Goal: Connect with others: Connect with others

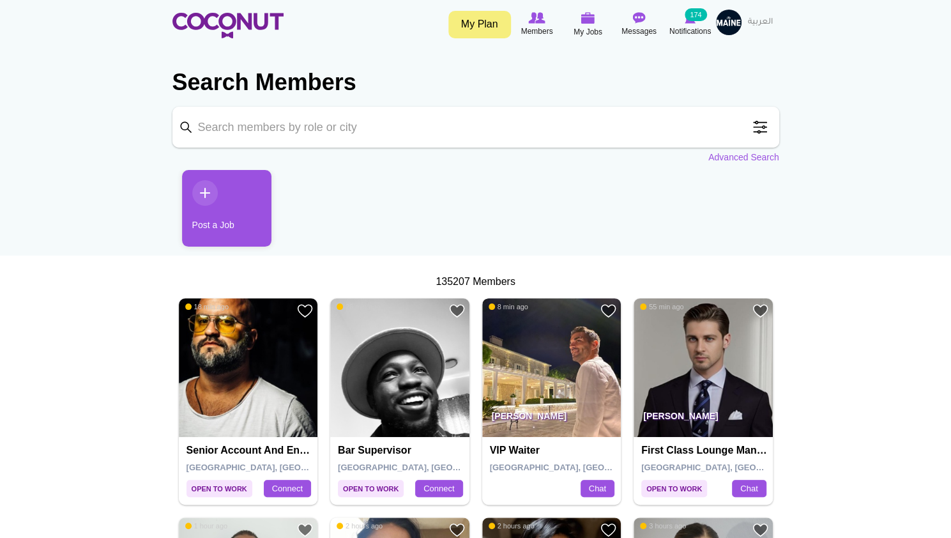
click at [561, 360] on img at bounding box center [551, 367] width 139 height 139
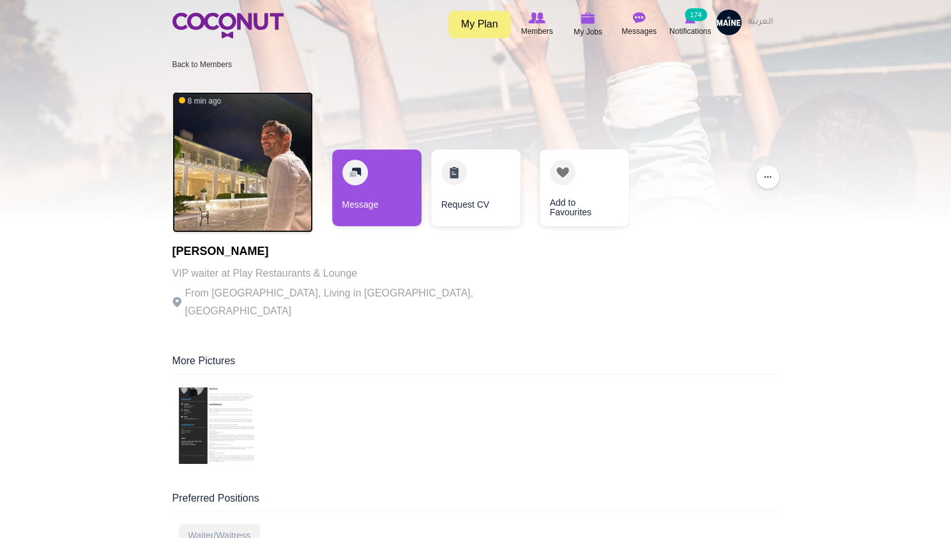
click at [247, 205] on img at bounding box center [242, 162] width 141 height 141
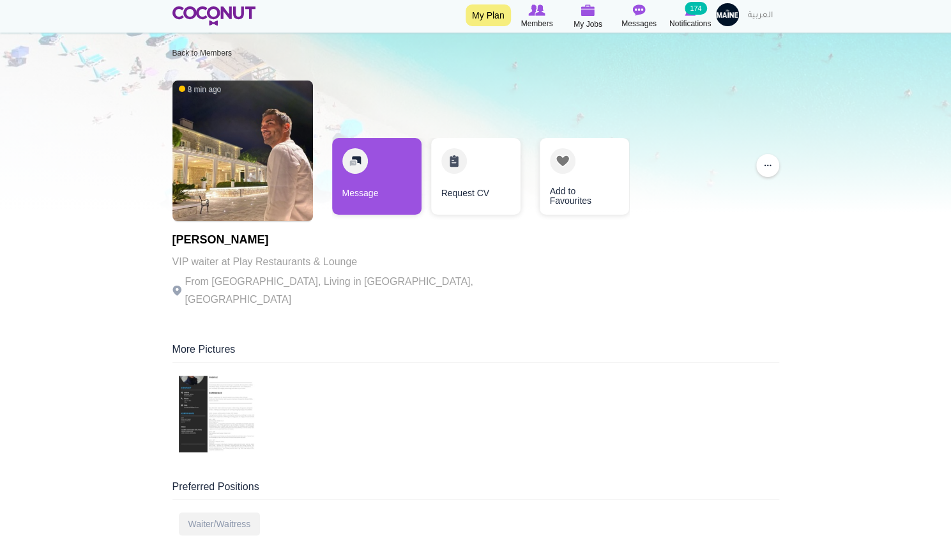
scroll to position [13, 0]
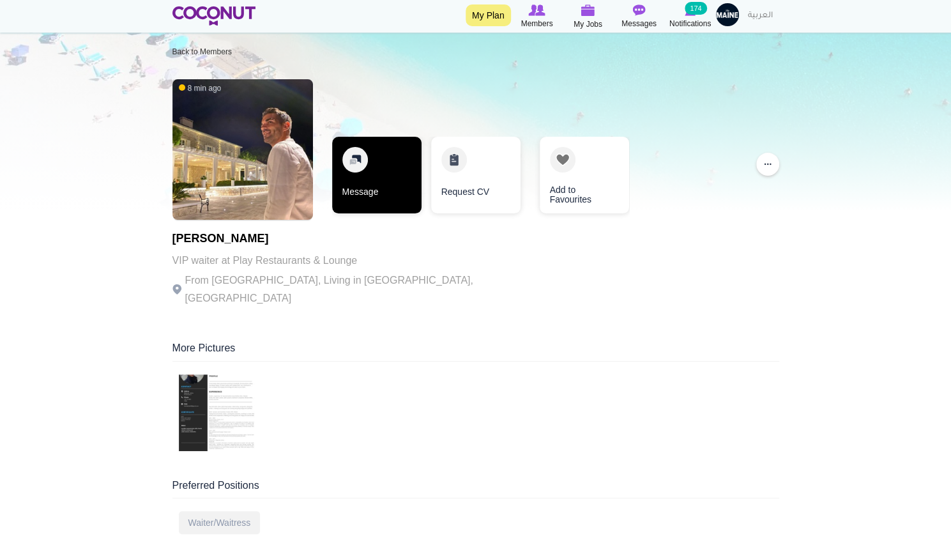
click at [367, 190] on link "Message" at bounding box center [376, 175] width 89 height 77
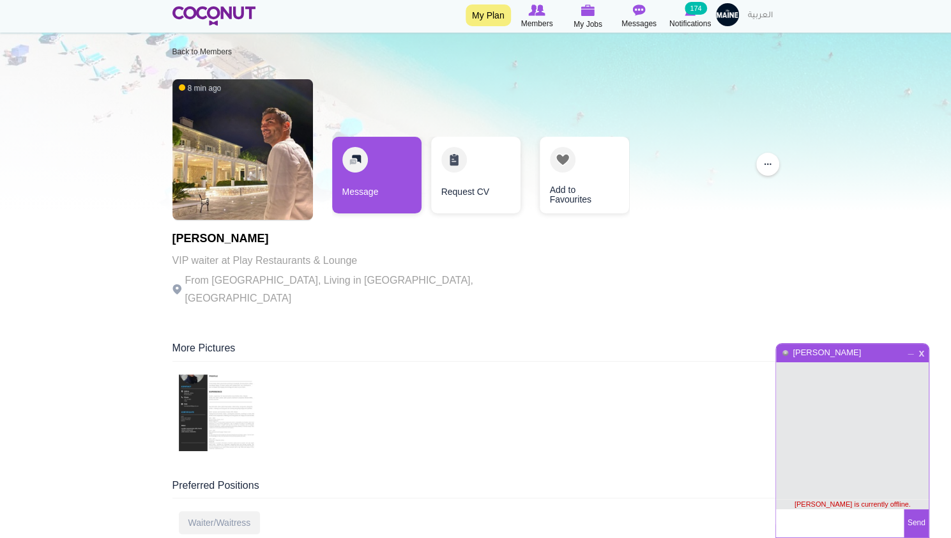
click at [923, 351] on span "x" at bounding box center [921, 352] width 11 height 10
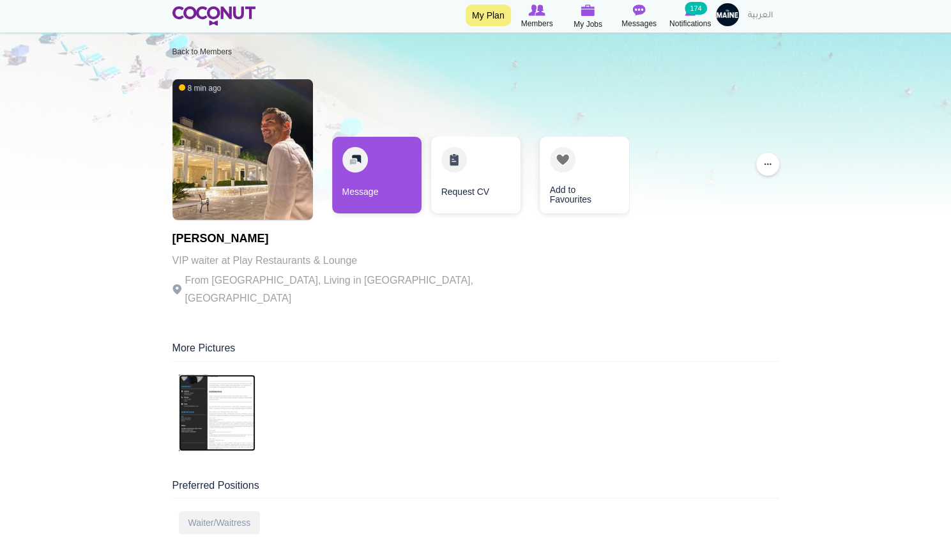
click at [221, 390] on img at bounding box center [217, 412] width 77 height 77
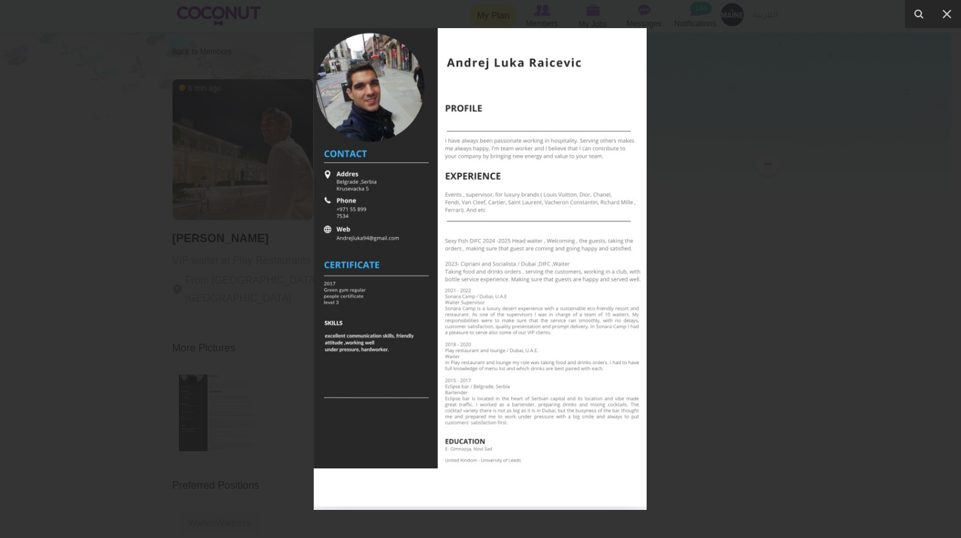
click at [911, 43] on div at bounding box center [480, 269] width 961 height 538
click at [946, 16] on div "1 / 1" at bounding box center [480, 269] width 961 height 538
click at [944, 11] on icon at bounding box center [946, 14] width 9 height 9
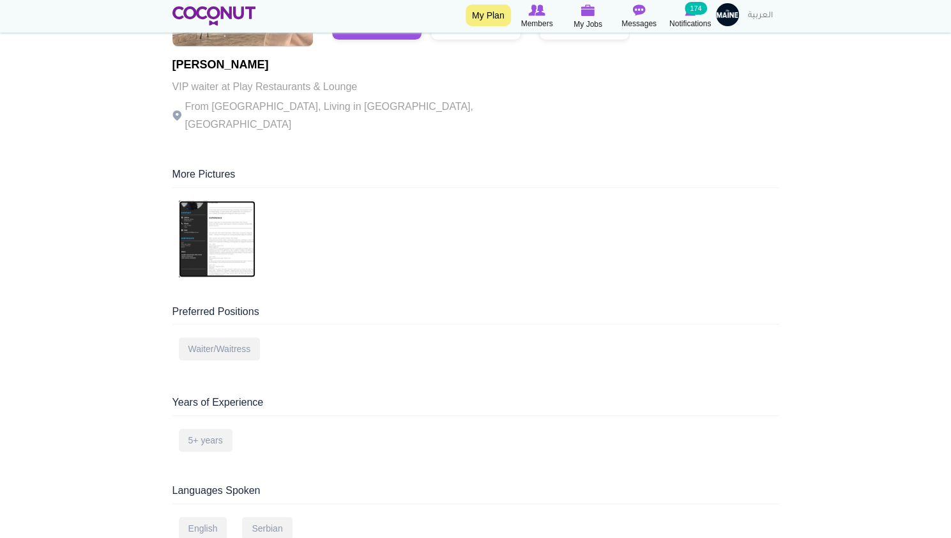
scroll to position [89, 0]
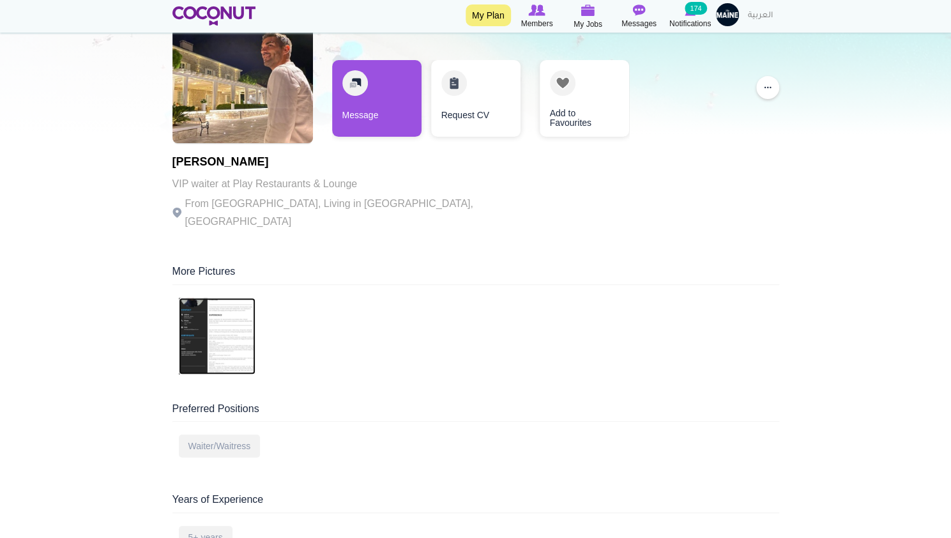
click at [213, 312] on img at bounding box center [217, 336] width 77 height 77
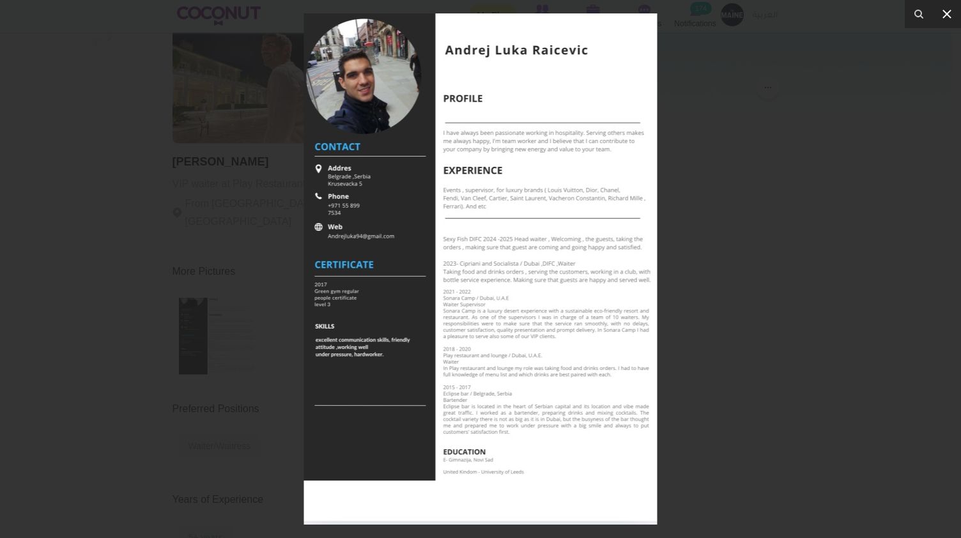
click at [946, 19] on icon at bounding box center [946, 13] width 15 height 15
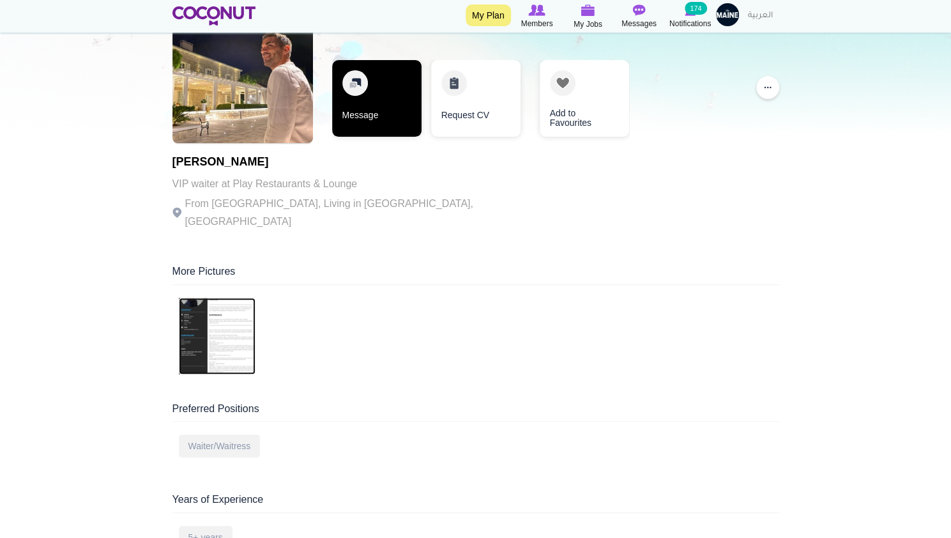
click at [381, 103] on link "Message" at bounding box center [376, 98] width 89 height 77
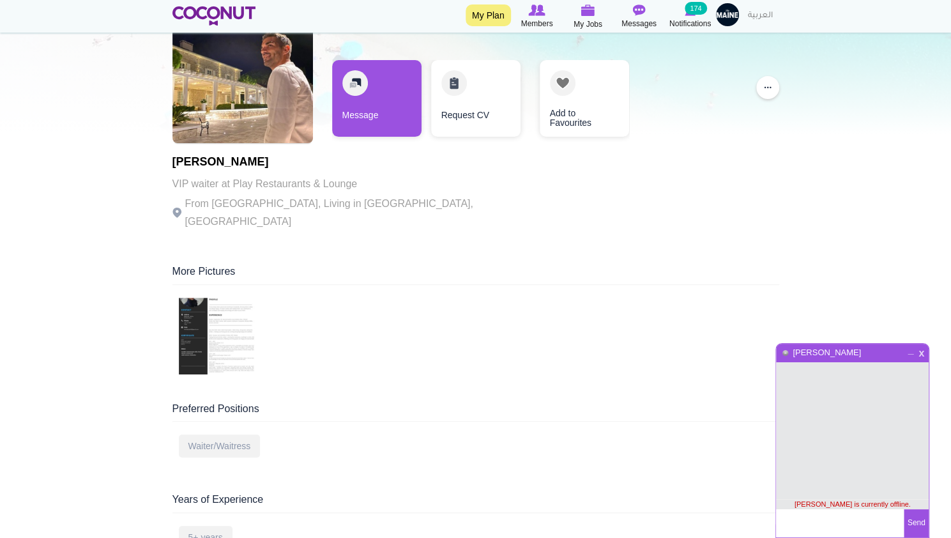
click at [923, 351] on span "x" at bounding box center [921, 352] width 11 height 10
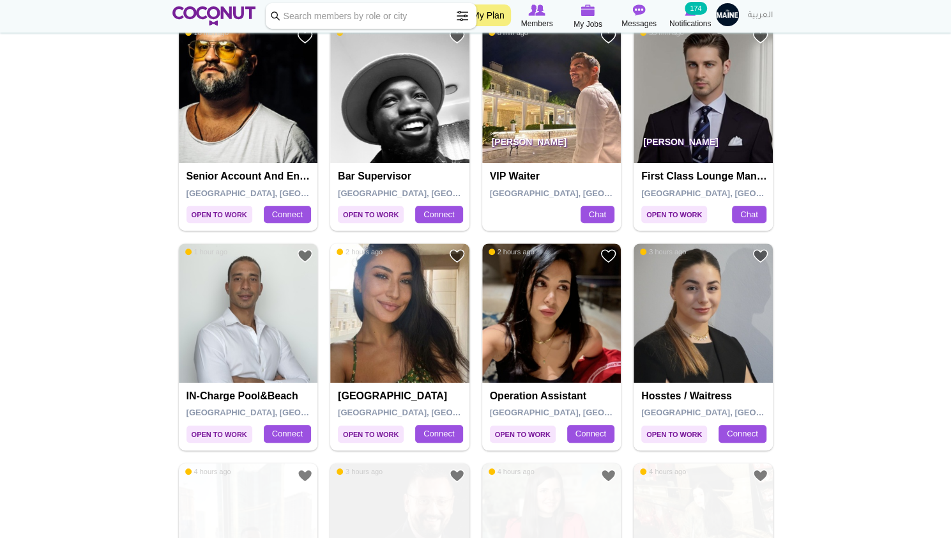
scroll to position [273, 0]
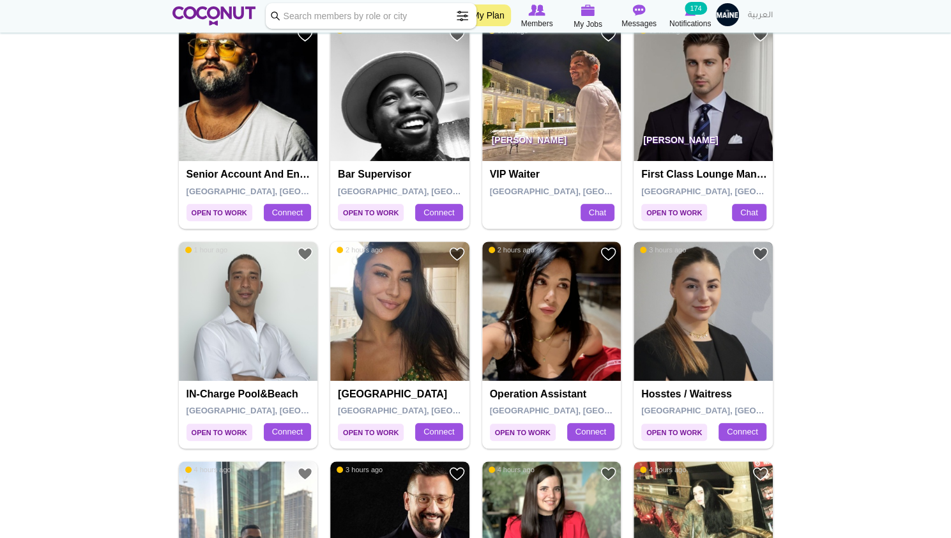
click at [721, 316] on img at bounding box center [703, 310] width 139 height 139
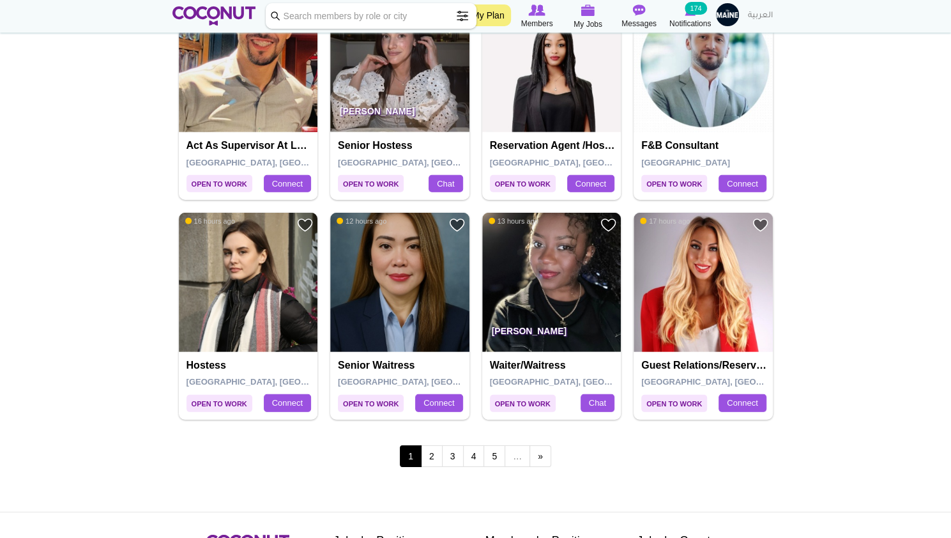
scroll to position [2062, 0]
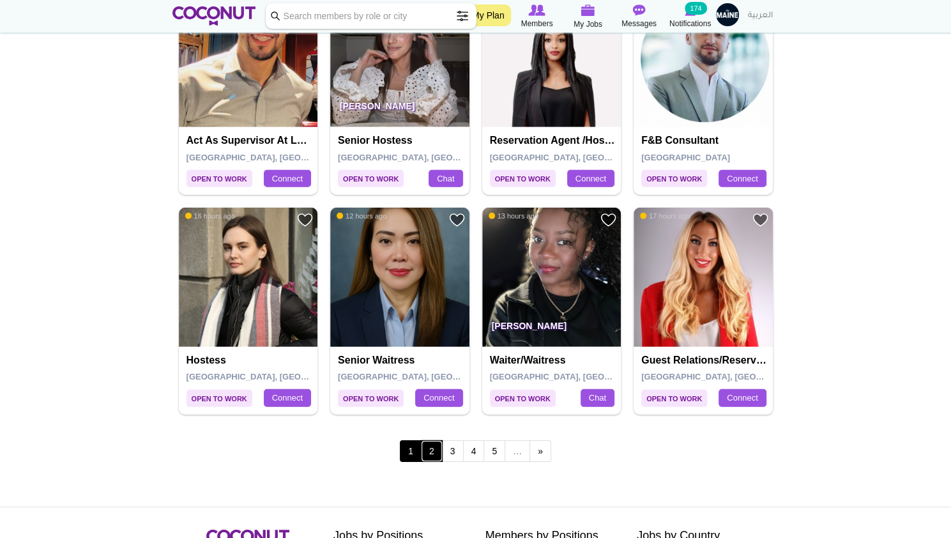
click at [432, 449] on link "2" at bounding box center [432, 451] width 22 height 22
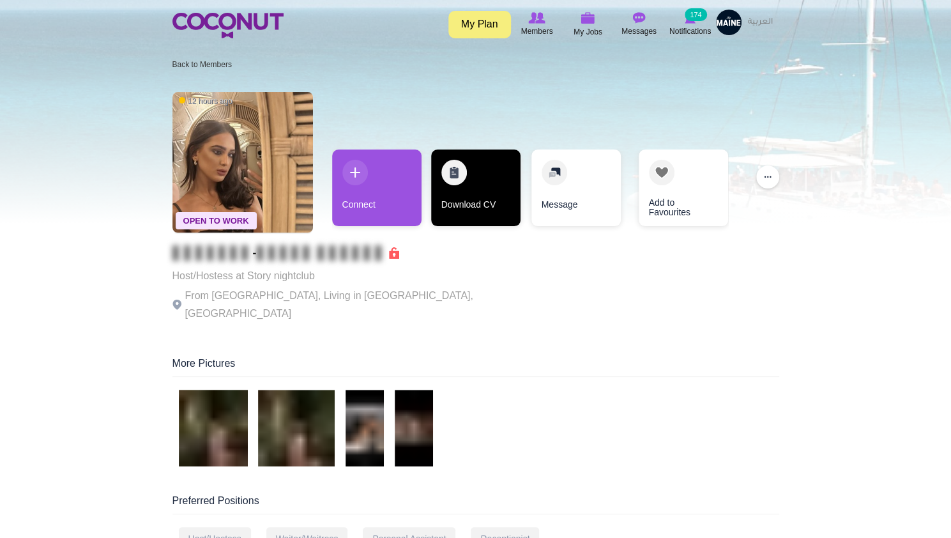
click at [482, 176] on link "Download CV" at bounding box center [475, 187] width 89 height 77
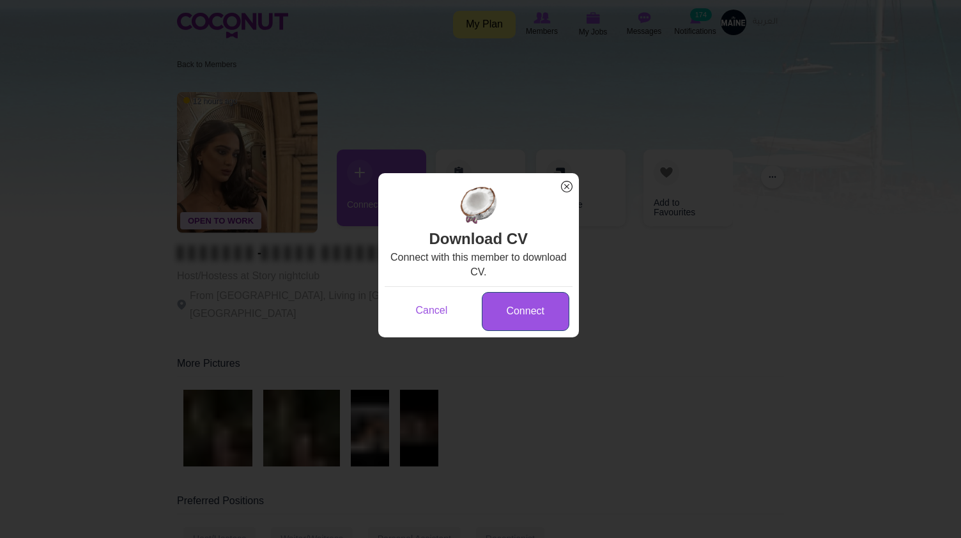
click at [528, 307] on link "Connect" at bounding box center [525, 311] width 87 height 39
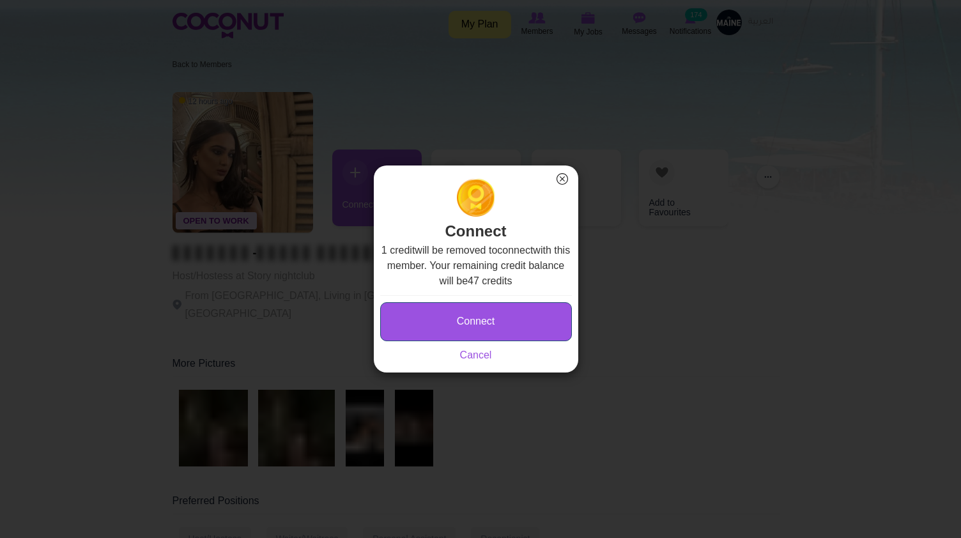
click at [485, 314] on button "Connect" at bounding box center [476, 321] width 192 height 39
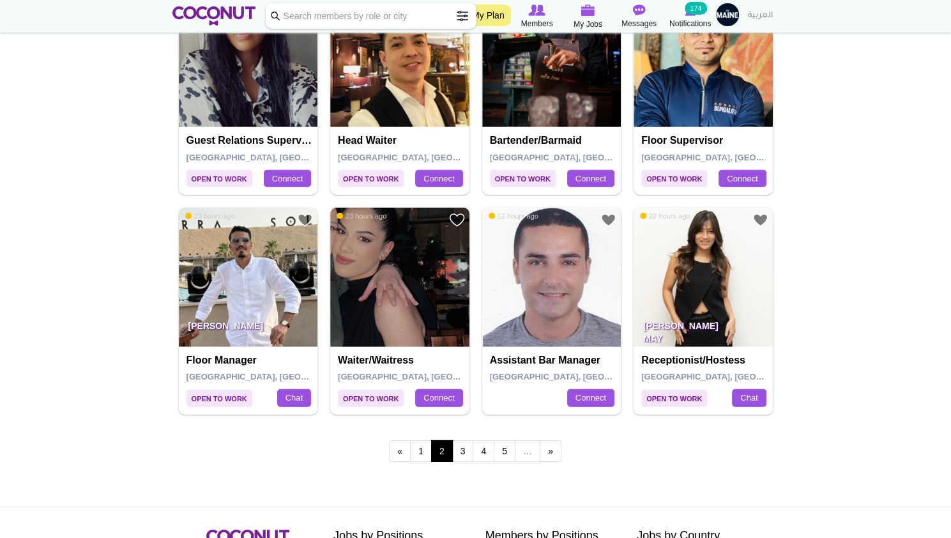
scroll to position [2120, 0]
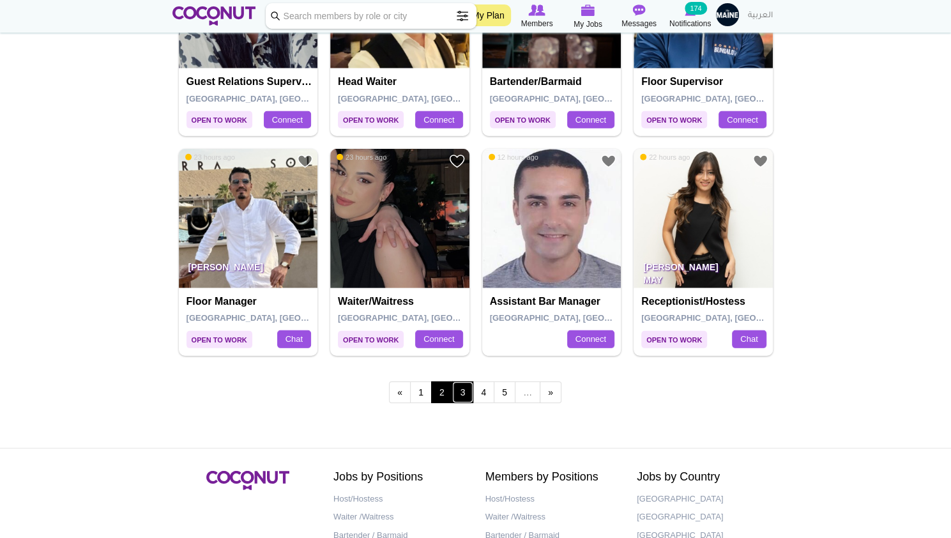
click at [462, 384] on link "3" at bounding box center [463, 392] width 22 height 22
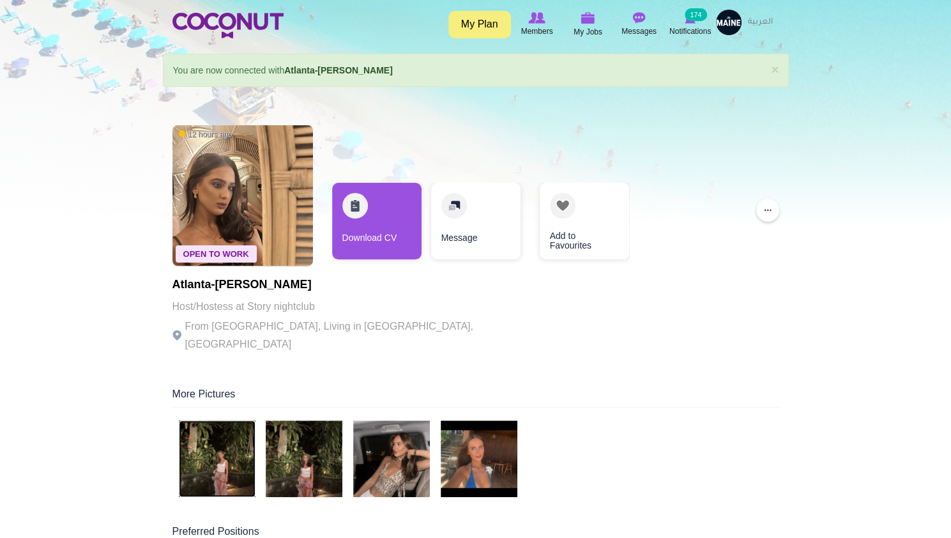
click at [217, 441] on img at bounding box center [217, 458] width 77 height 77
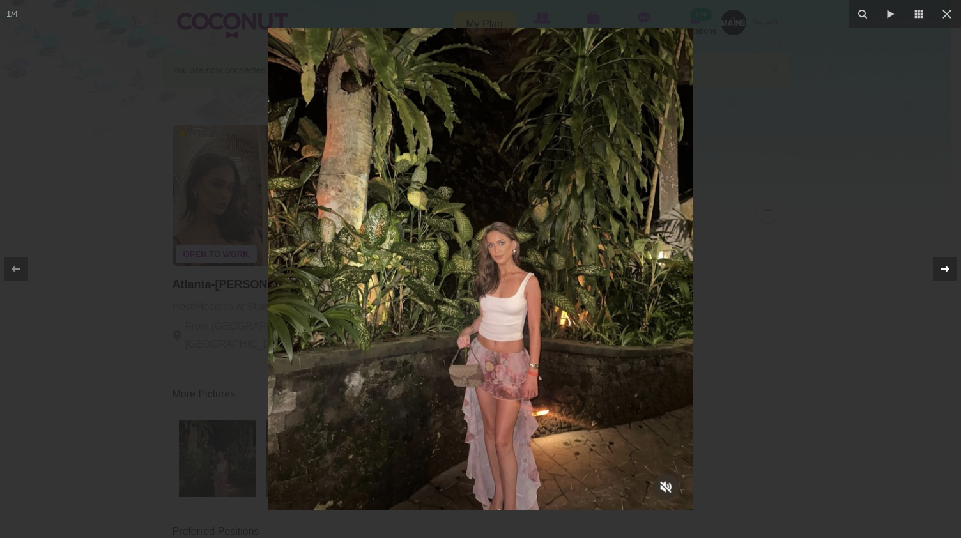
click at [950, 268] on icon at bounding box center [944, 268] width 15 height 15
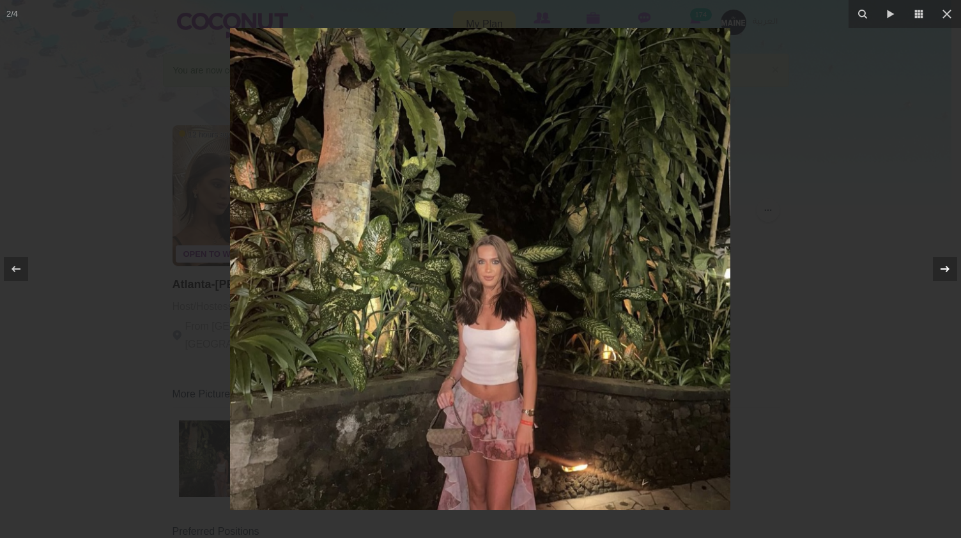
click at [950, 268] on icon at bounding box center [944, 268] width 15 height 15
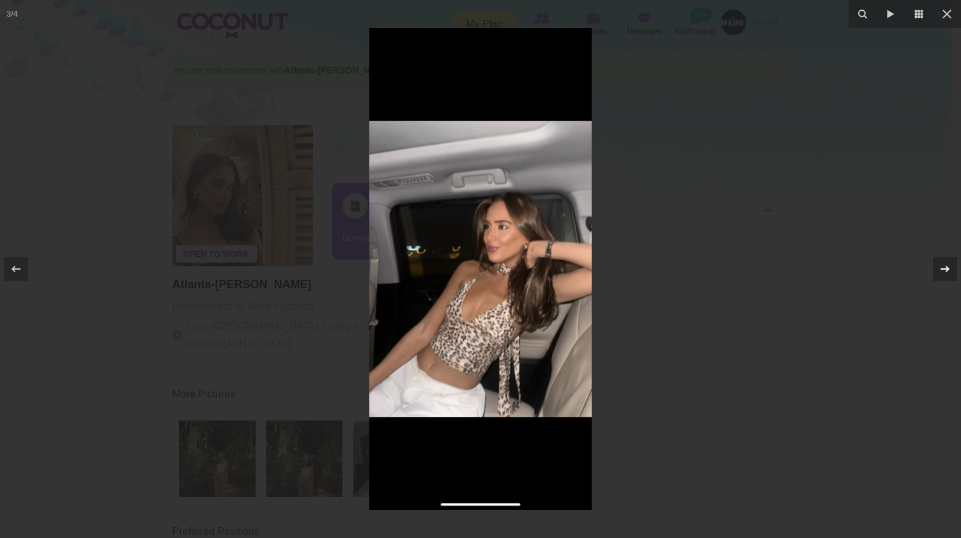
click at [946, 267] on icon at bounding box center [944, 269] width 9 height 6
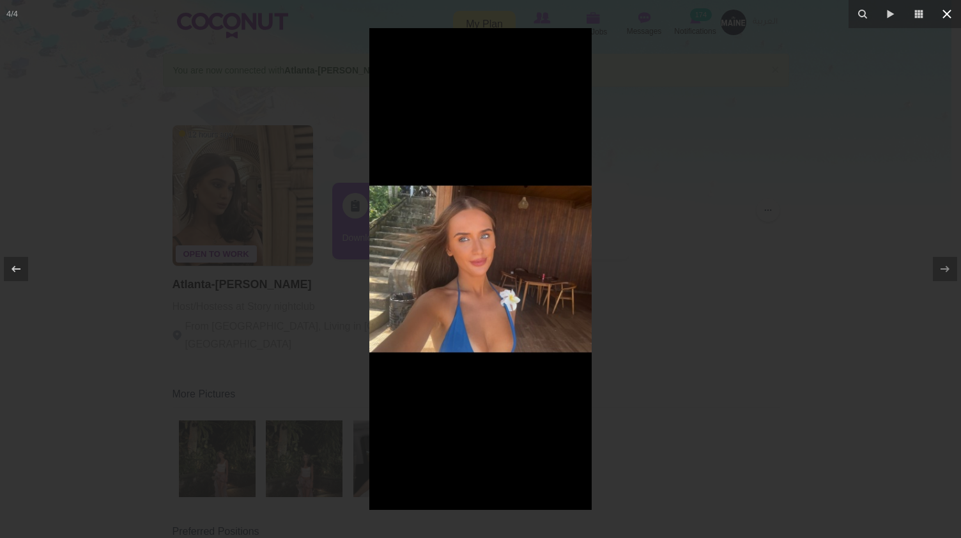
click at [946, 12] on icon at bounding box center [946, 13] width 15 height 15
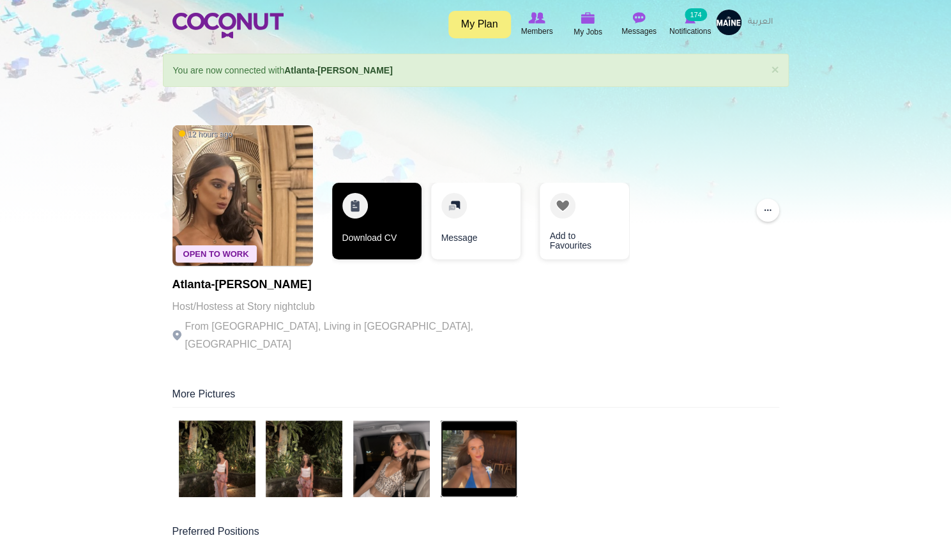
click at [392, 208] on link "Download CV" at bounding box center [376, 221] width 89 height 77
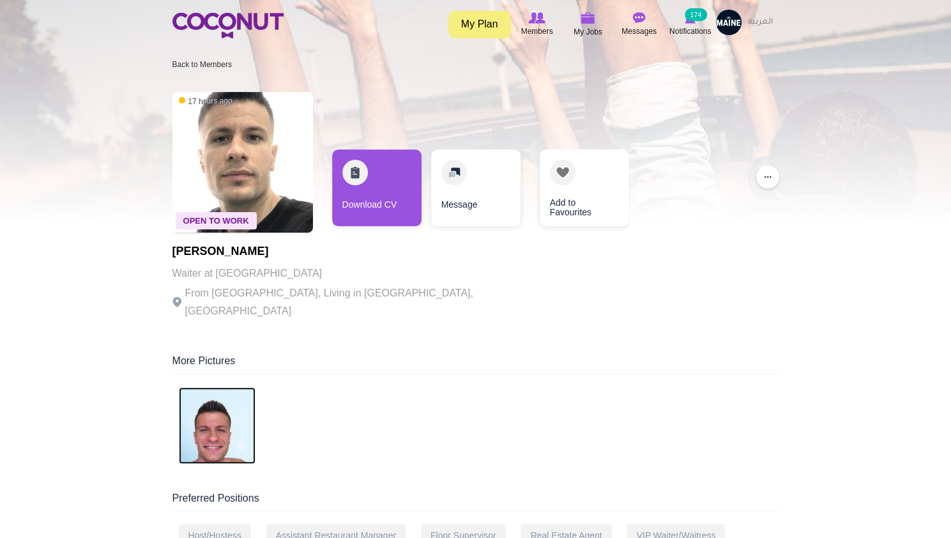
click at [224, 391] on img at bounding box center [217, 425] width 77 height 77
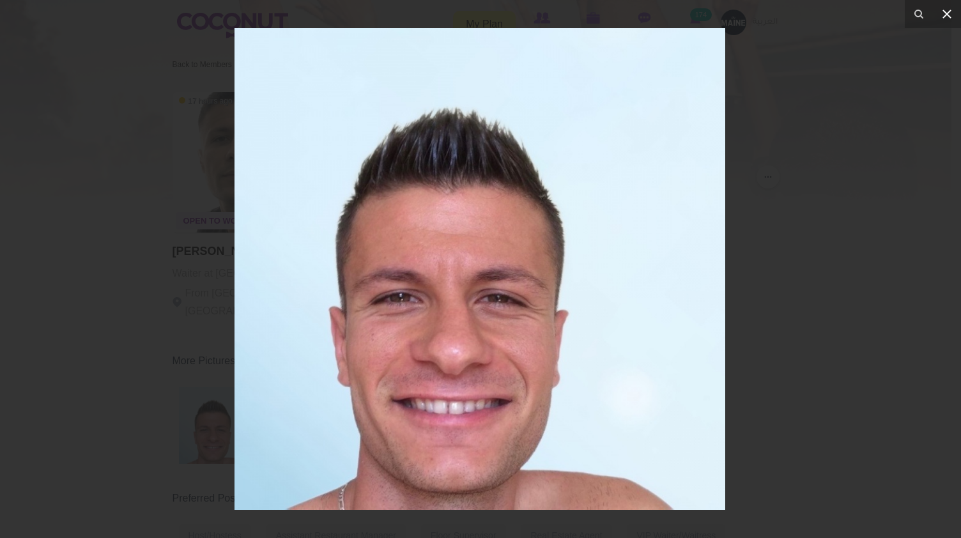
click at [945, 13] on icon at bounding box center [946, 13] width 15 height 15
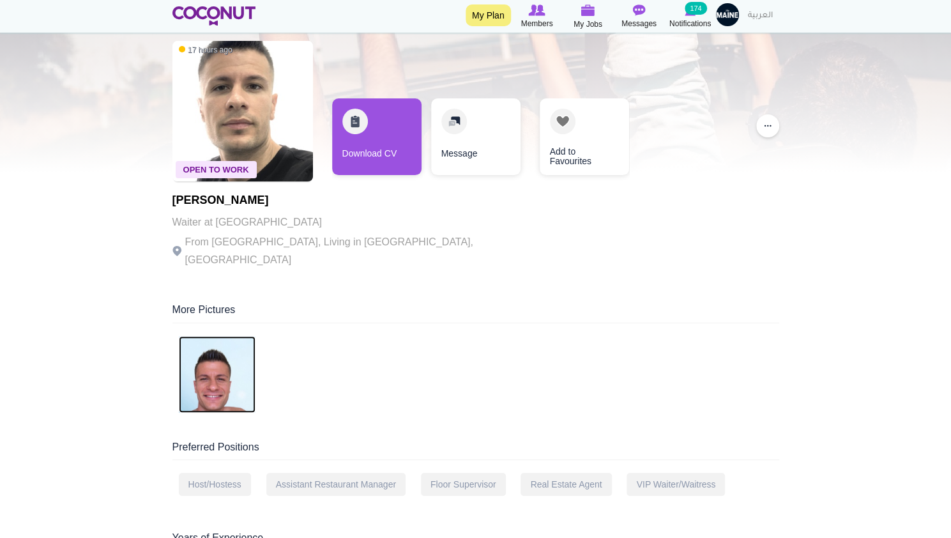
scroll to position [77, 0]
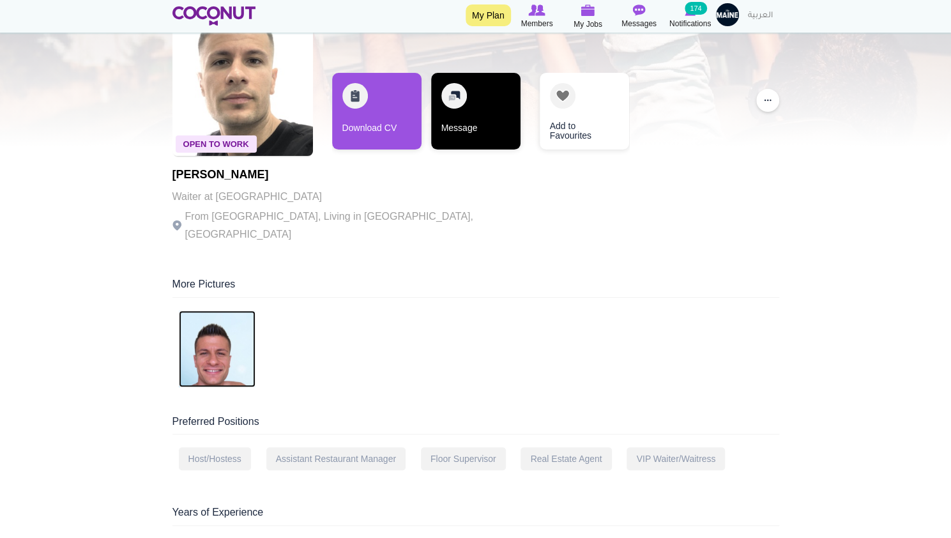
click at [466, 119] on link "Message" at bounding box center [475, 111] width 89 height 77
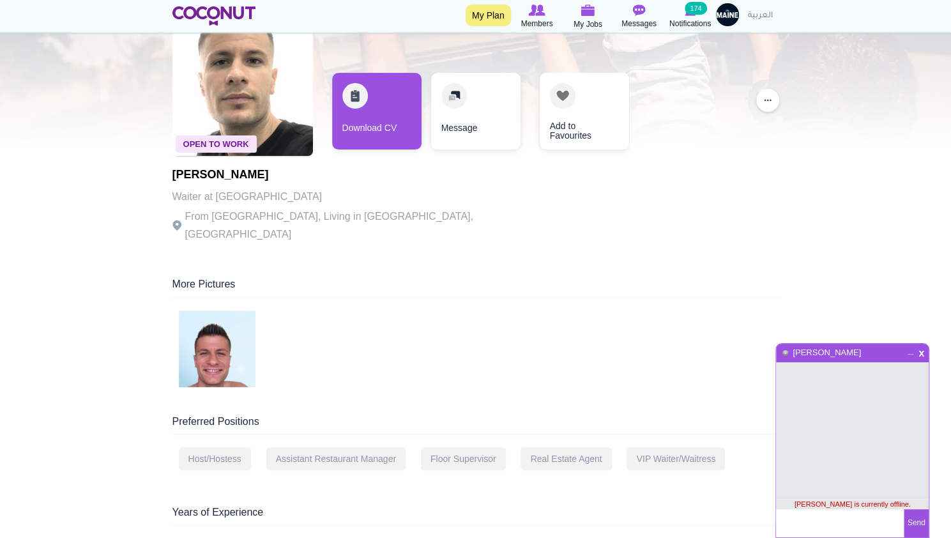
click at [923, 346] on div "x _ Sercan Öztecik" at bounding box center [852, 353] width 153 height 19
click at [921, 356] on span "x" at bounding box center [921, 352] width 11 height 10
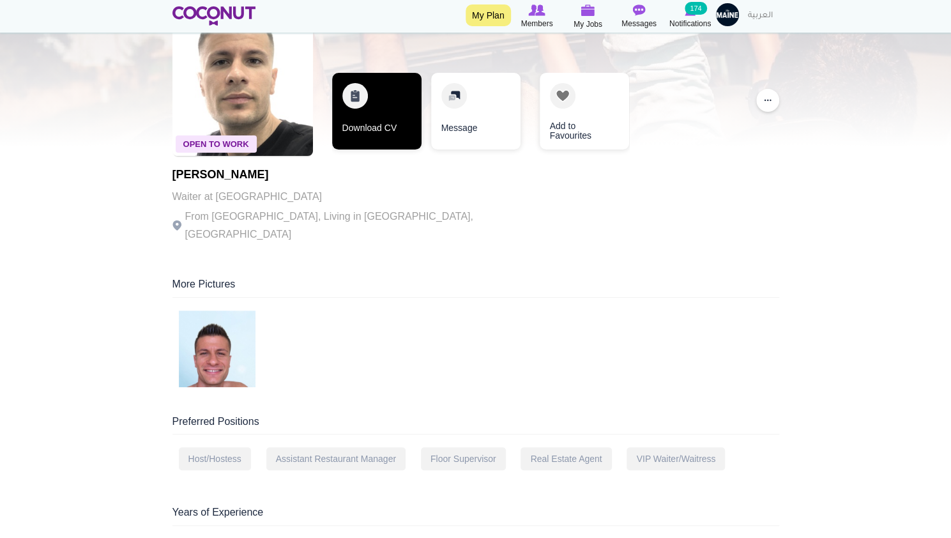
click at [386, 115] on link "Download CV" at bounding box center [376, 111] width 89 height 77
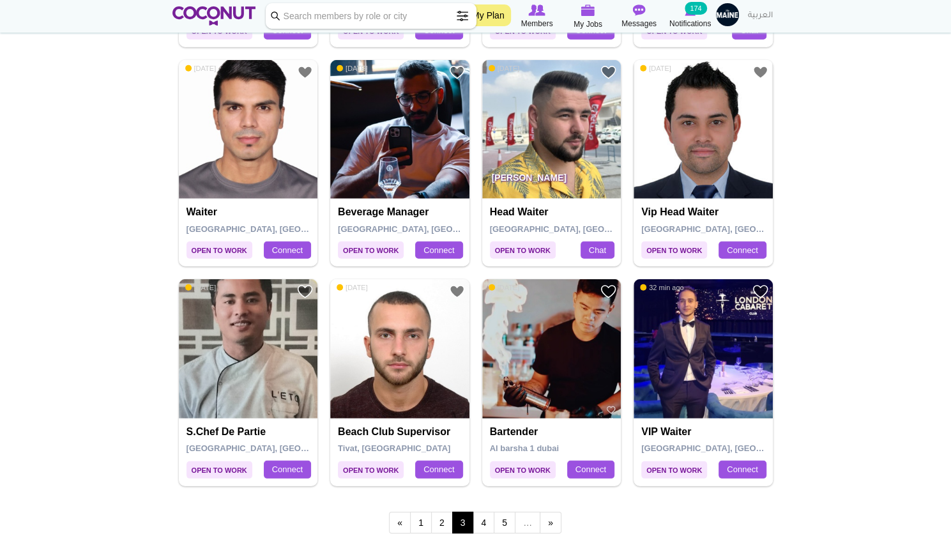
scroll to position [1993, 0]
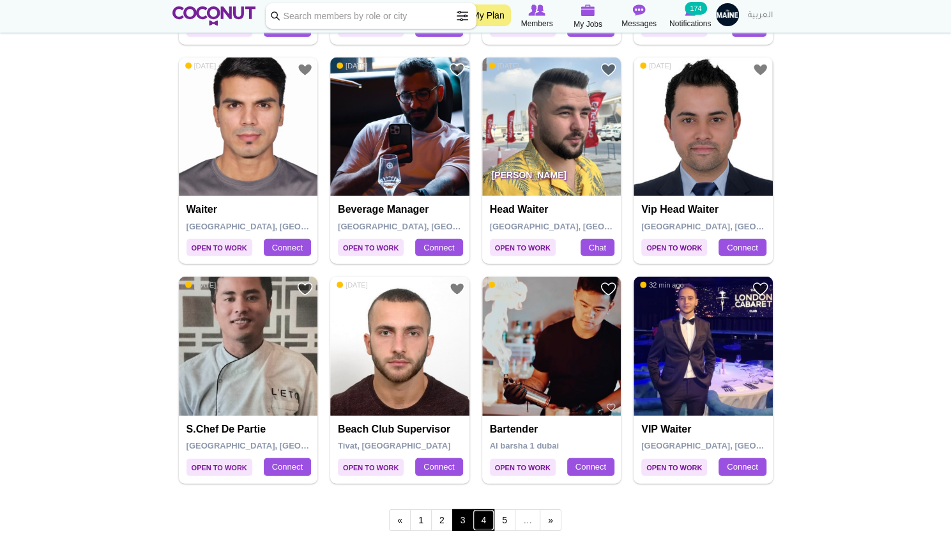
click at [484, 514] on link "4" at bounding box center [484, 520] width 22 height 22
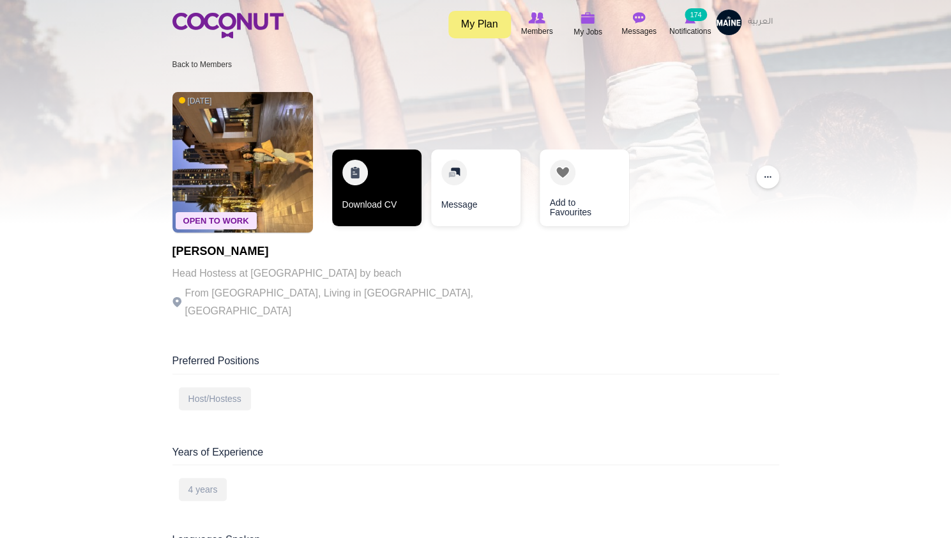
click at [369, 179] on link "Download CV" at bounding box center [376, 187] width 89 height 77
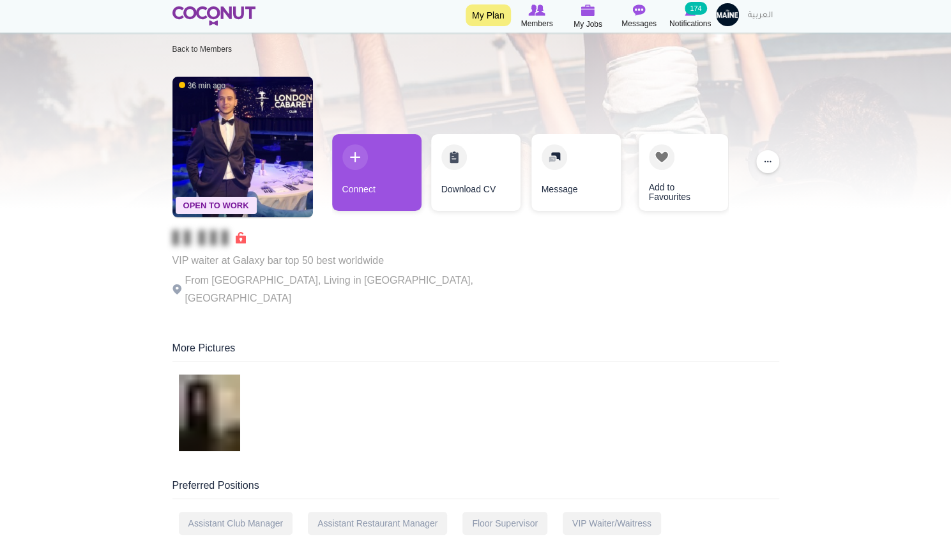
scroll to position [26, 0]
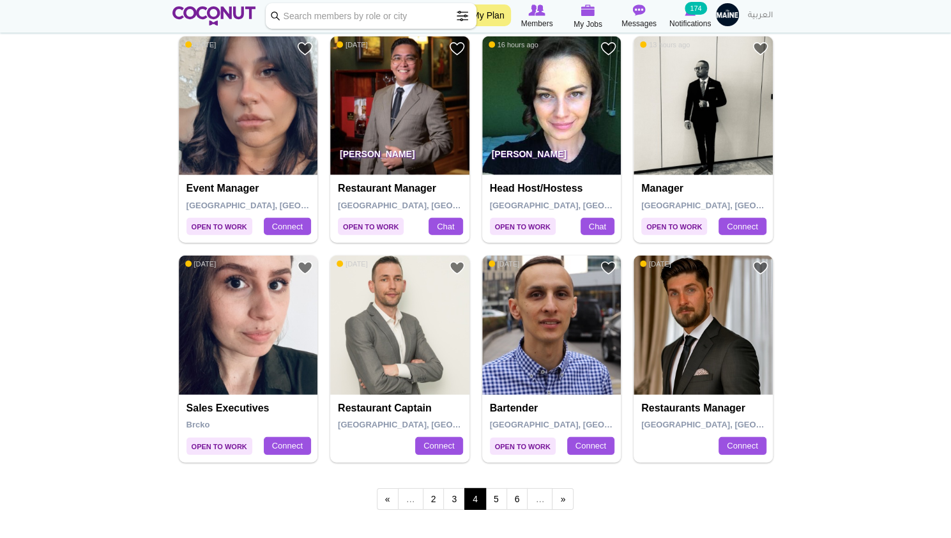
scroll to position [2044, 0]
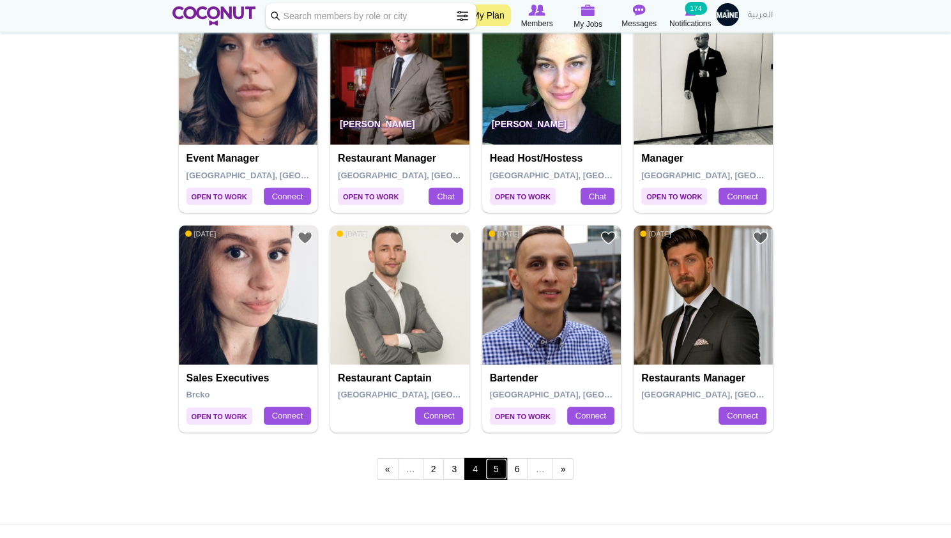
click at [496, 466] on link "5" at bounding box center [496, 469] width 22 height 22
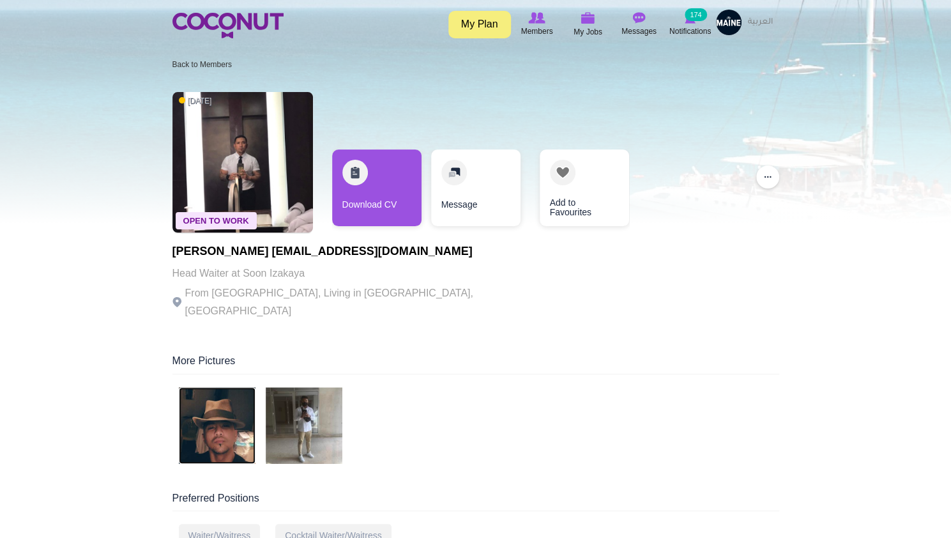
click at [220, 388] on img at bounding box center [217, 425] width 77 height 77
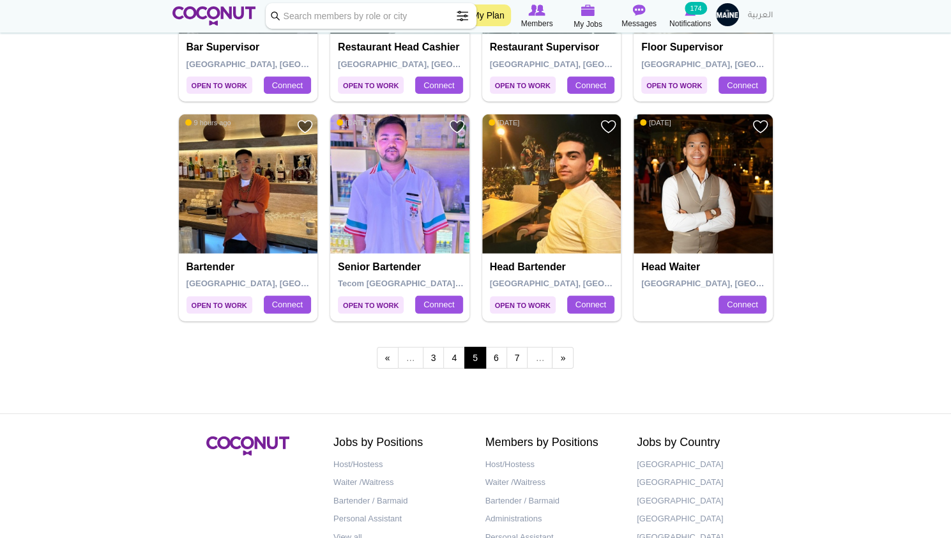
scroll to position [2171, 0]
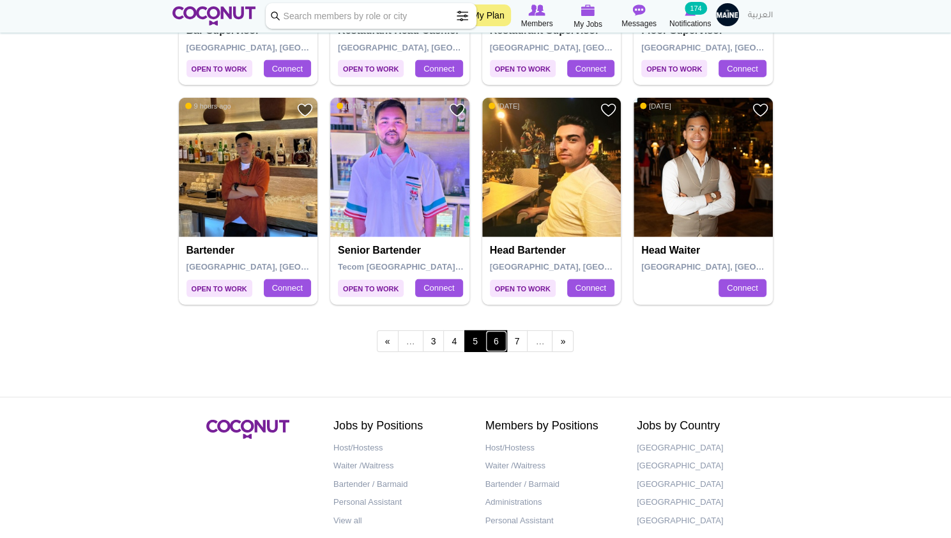
click at [493, 336] on link "6" at bounding box center [496, 341] width 22 height 22
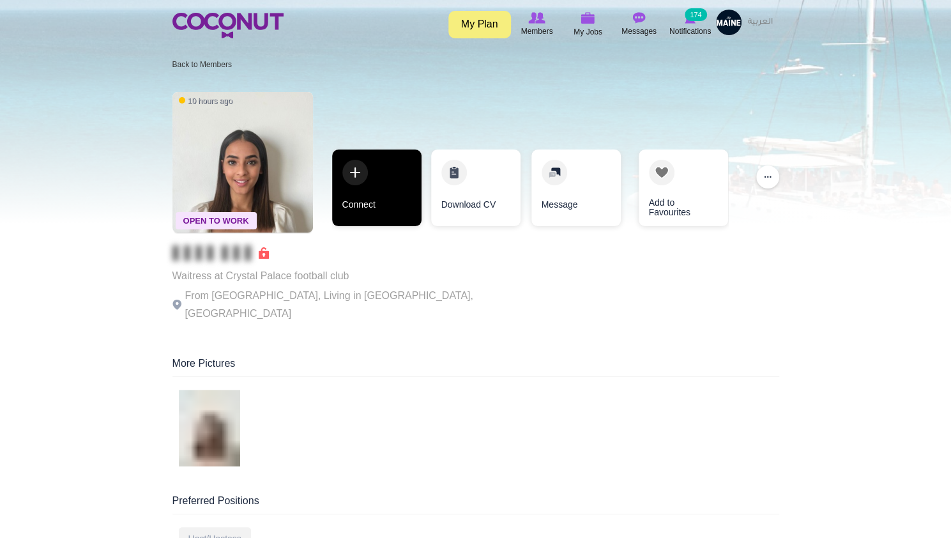
click at [387, 194] on link "Connect" at bounding box center [376, 187] width 89 height 77
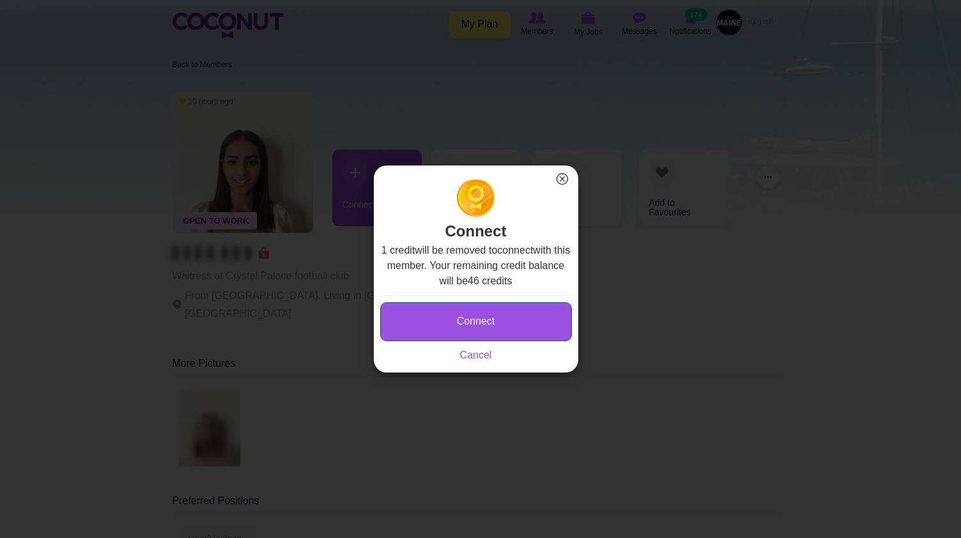
click at [478, 321] on button "Connect" at bounding box center [476, 321] width 192 height 39
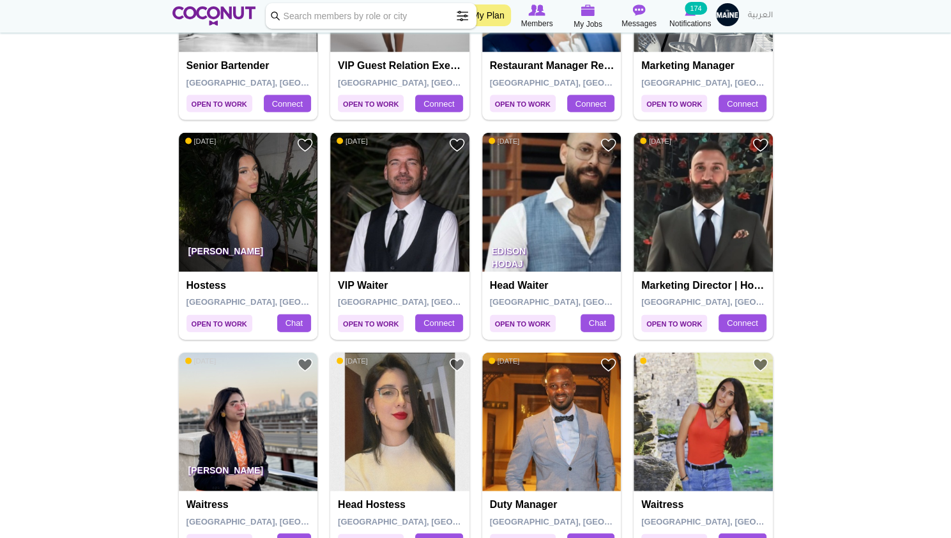
scroll to position [1483, 0]
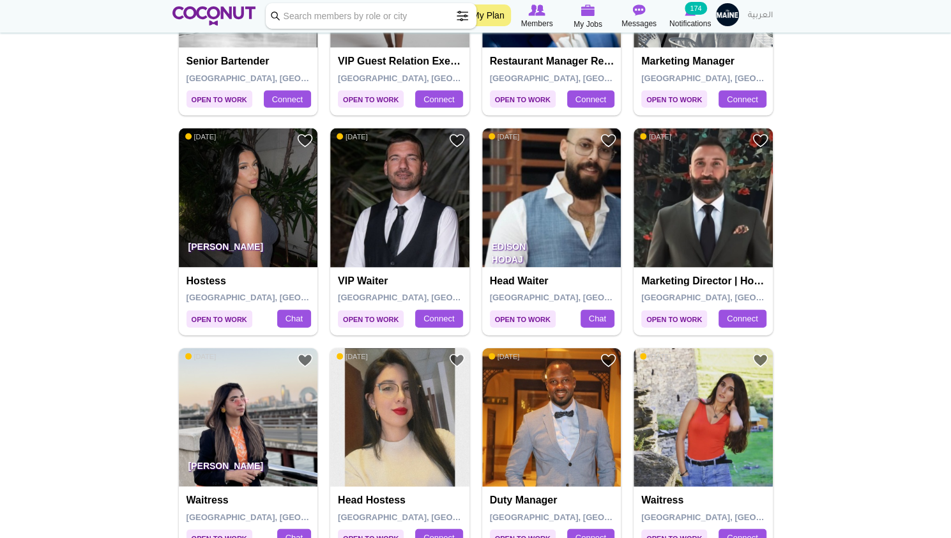
drag, startPoint x: 286, startPoint y: 199, endPoint x: 255, endPoint y: 195, distance: 30.9
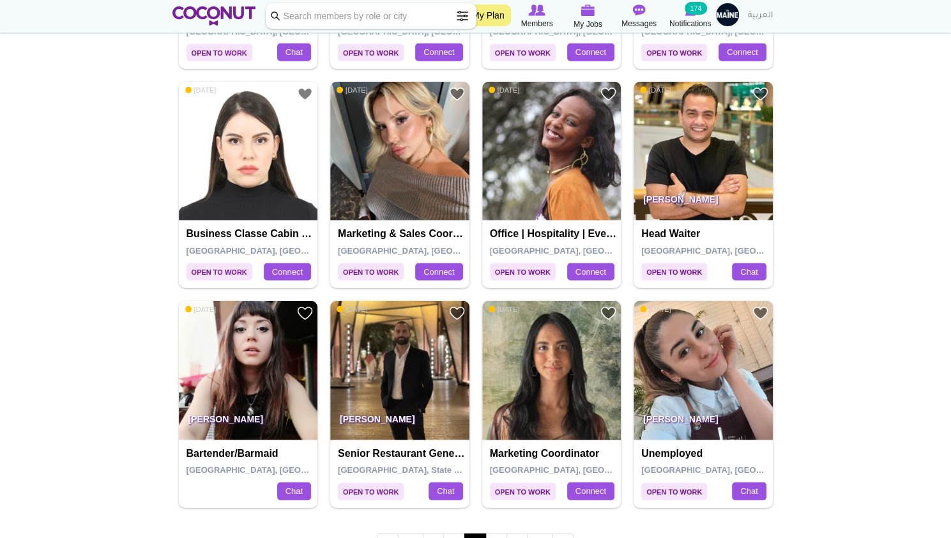
scroll to position [1994, 0]
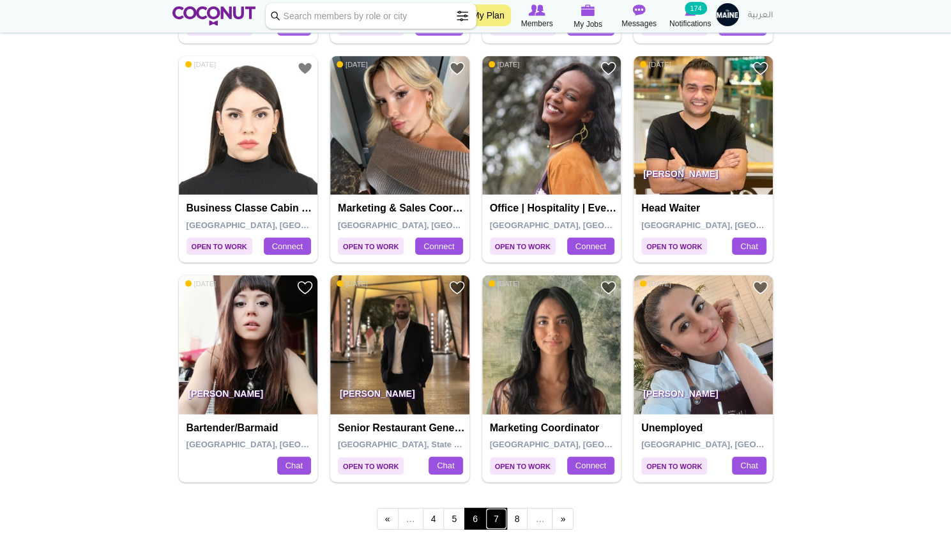
click at [494, 515] on link "7" at bounding box center [496, 519] width 22 height 22
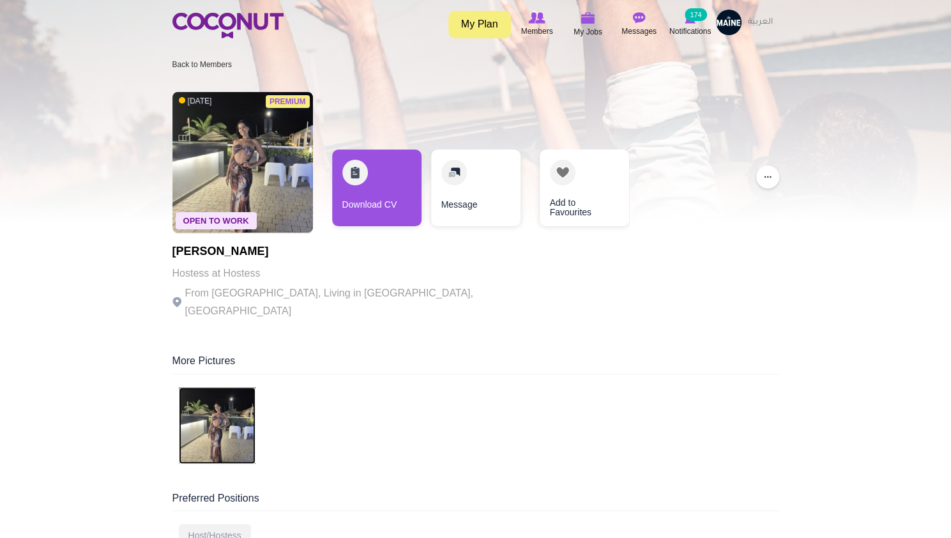
click at [215, 402] on img at bounding box center [217, 425] width 77 height 77
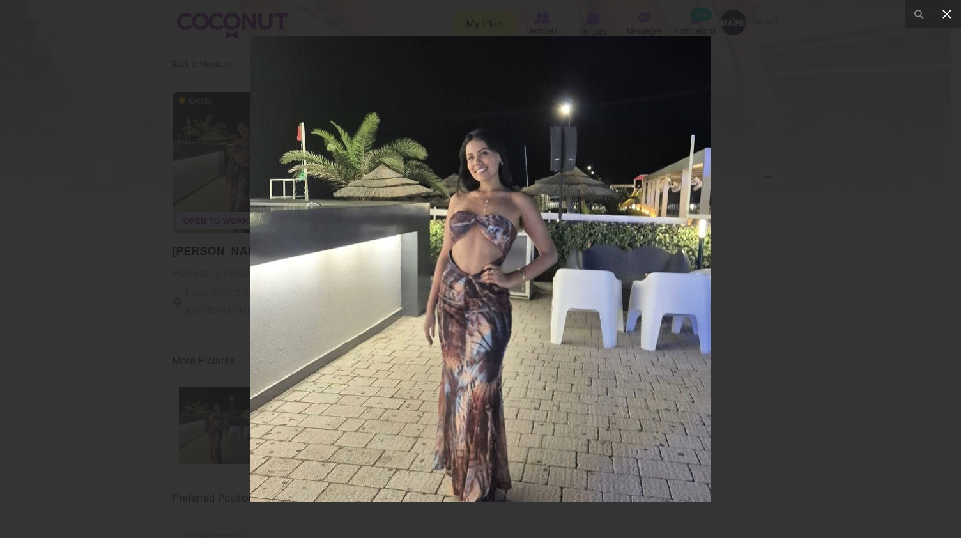
click at [940, 20] on icon at bounding box center [946, 13] width 15 height 15
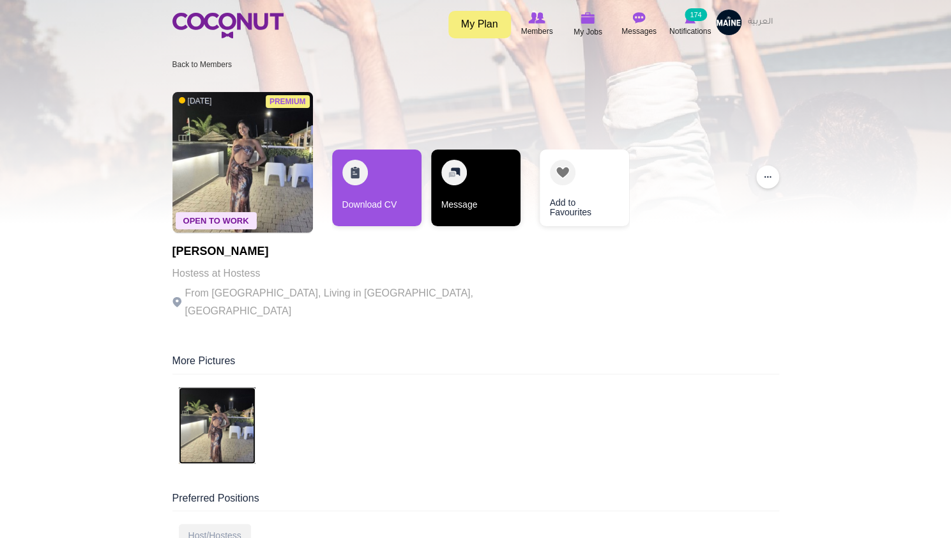
click at [466, 182] on link "Message" at bounding box center [475, 187] width 89 height 77
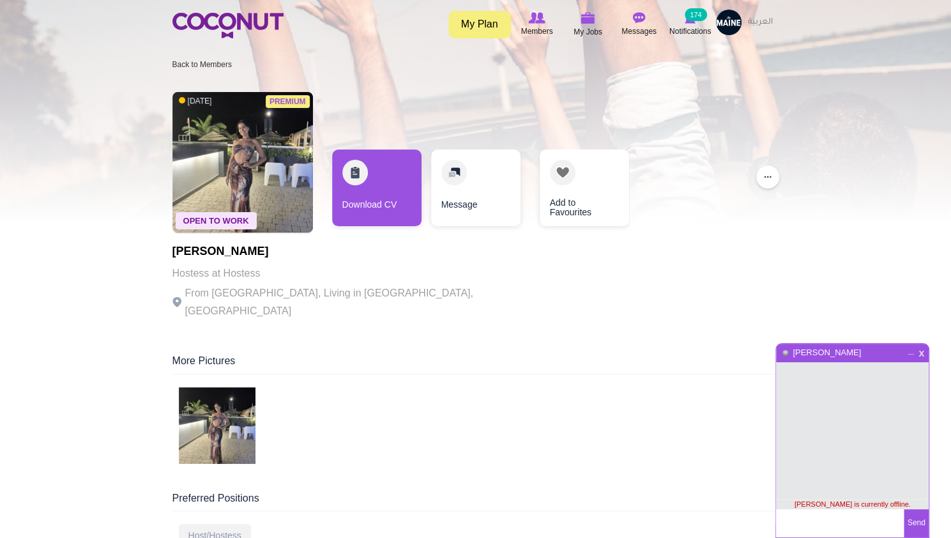
click at [923, 356] on span "x" at bounding box center [921, 352] width 11 height 10
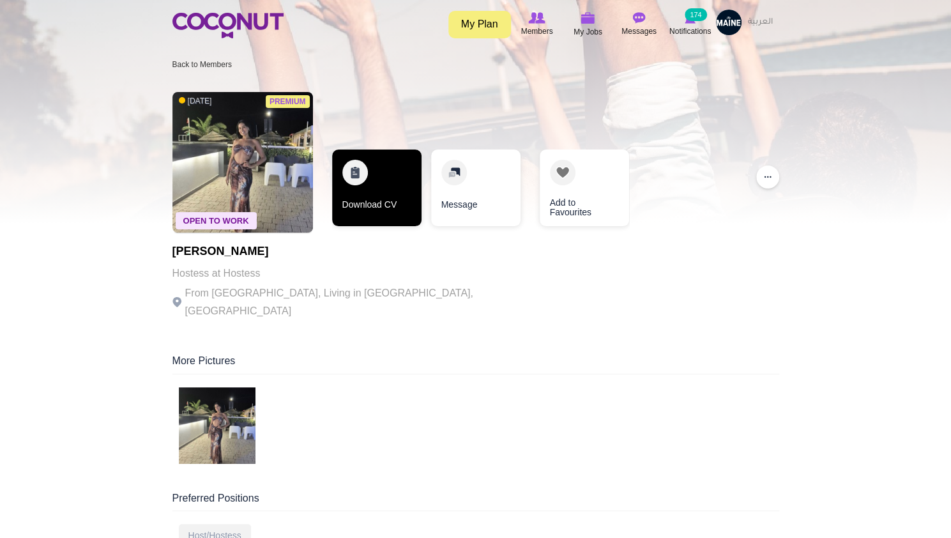
click at [372, 185] on link "Download CV" at bounding box center [376, 187] width 89 height 77
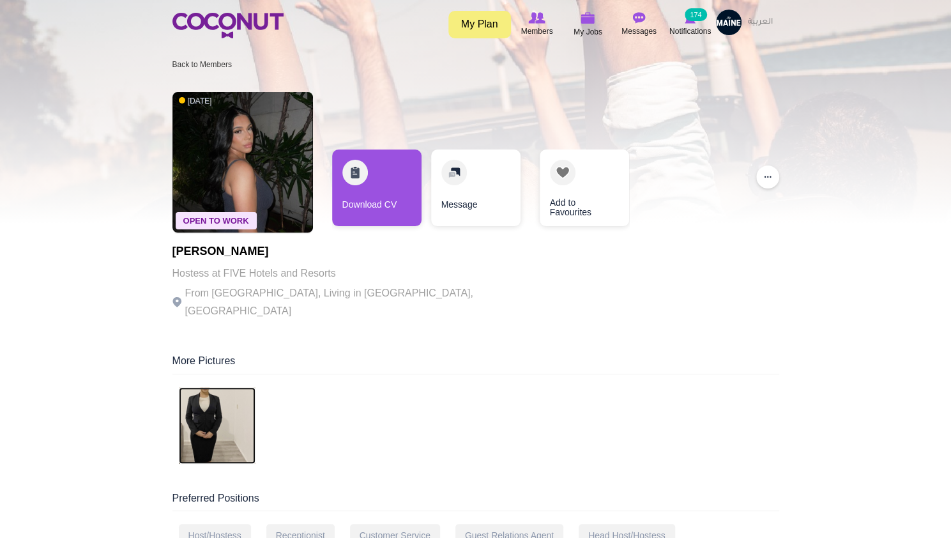
click at [216, 399] on img at bounding box center [217, 425] width 77 height 77
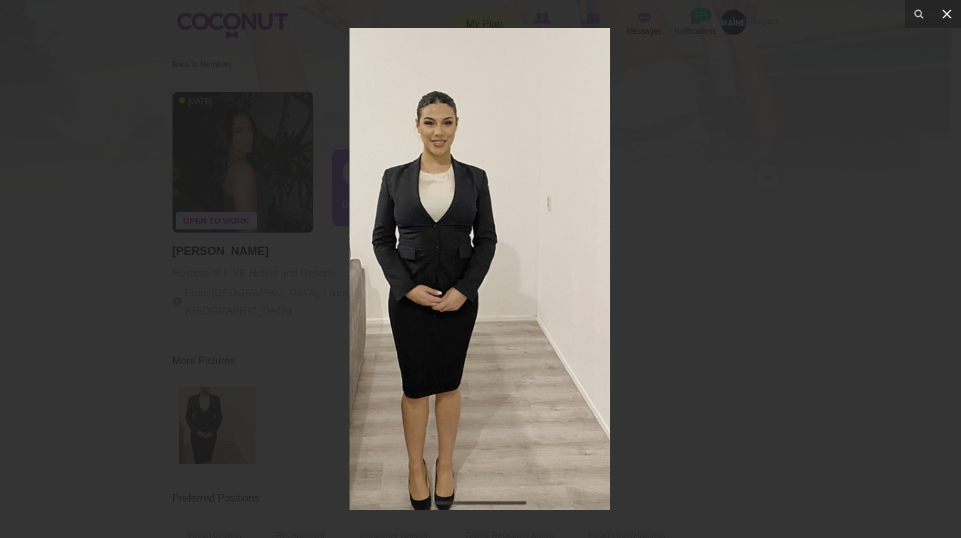
click at [949, 10] on icon at bounding box center [946, 13] width 15 height 15
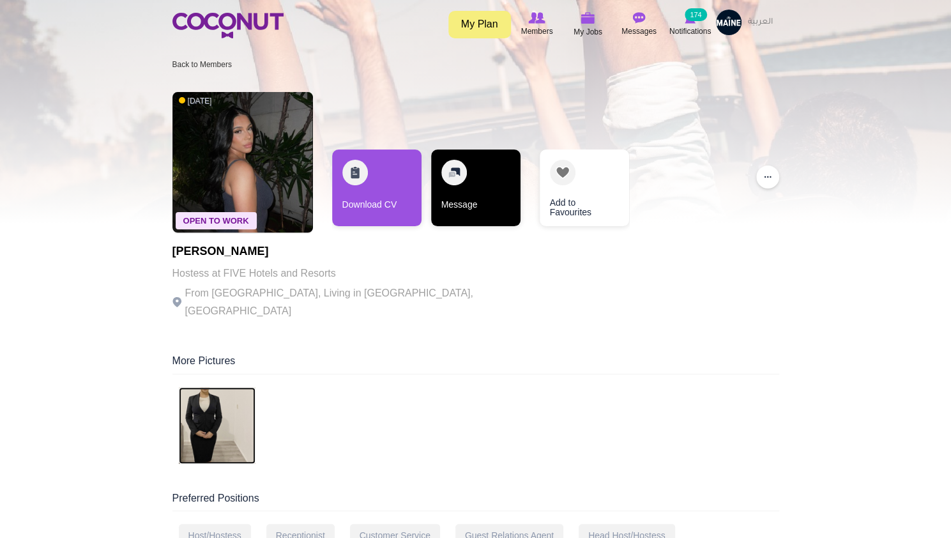
click at [486, 188] on link "Message" at bounding box center [475, 187] width 89 height 77
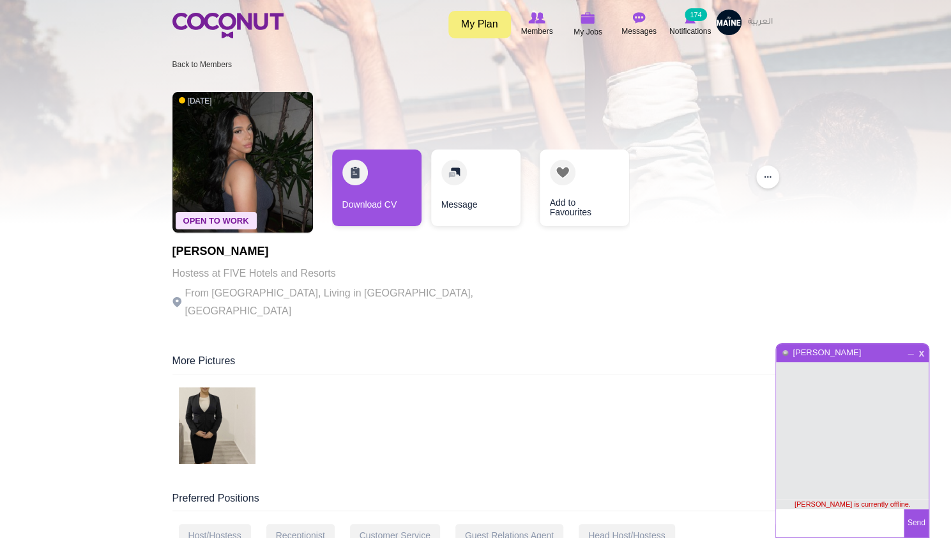
click at [920, 353] on span "x" at bounding box center [921, 352] width 11 height 10
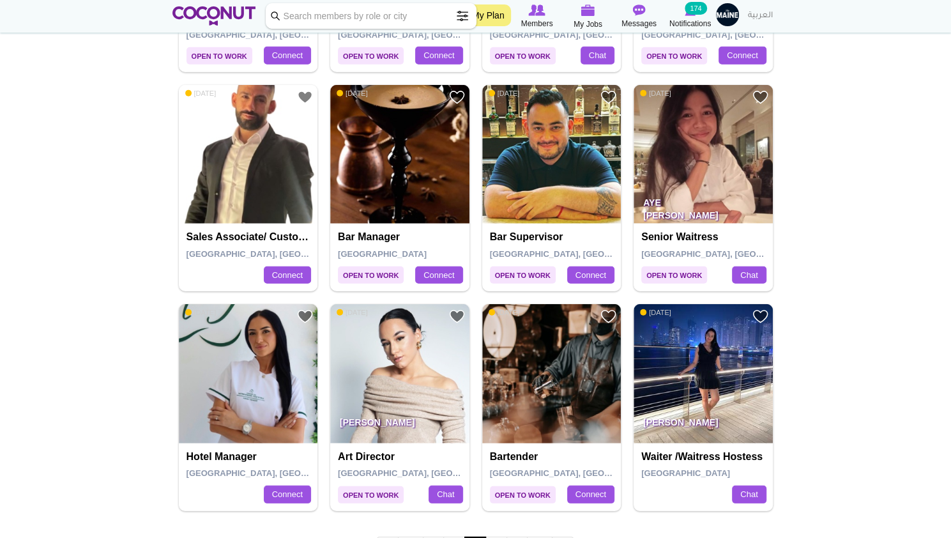
scroll to position [2020, 0]
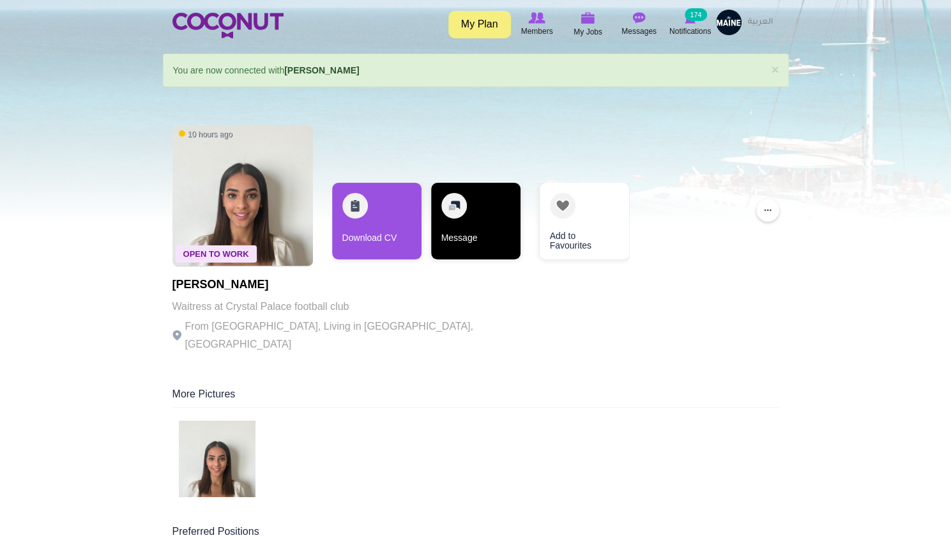
click at [462, 225] on link "Message" at bounding box center [475, 221] width 89 height 77
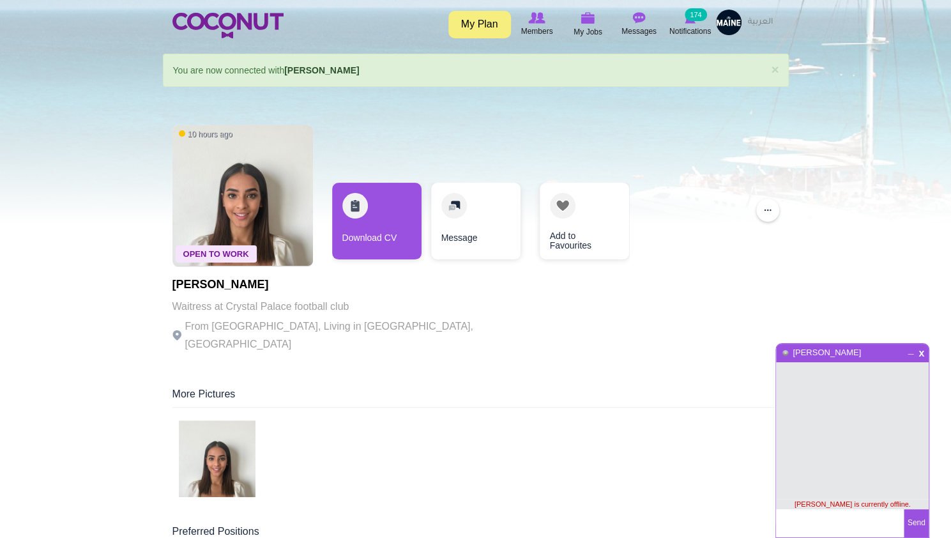
click at [829, 520] on textarea at bounding box center [840, 523] width 128 height 28
click at [826, 531] on textarea "Hi! [PERSON_NAME] here from [US_STATE] in [GEOGRAPHIC_DATA]. Are you in" at bounding box center [840, 530] width 128 height 43
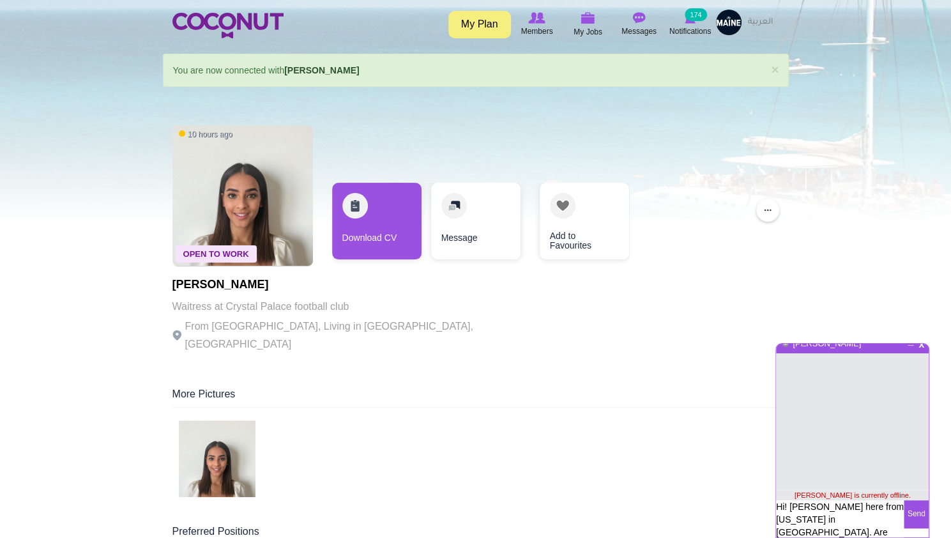
click at [856, 520] on textarea "Hi! [PERSON_NAME] here from [US_STATE] in [GEOGRAPHIC_DATA]. Are you in" at bounding box center [840, 521] width 128 height 43
type textarea "Hi! [PERSON_NAME] here from [US_STATE] in [GEOGRAPHIC_DATA]. Are you interested…"
click at [922, 517] on button "Send" at bounding box center [916, 514] width 25 height 28
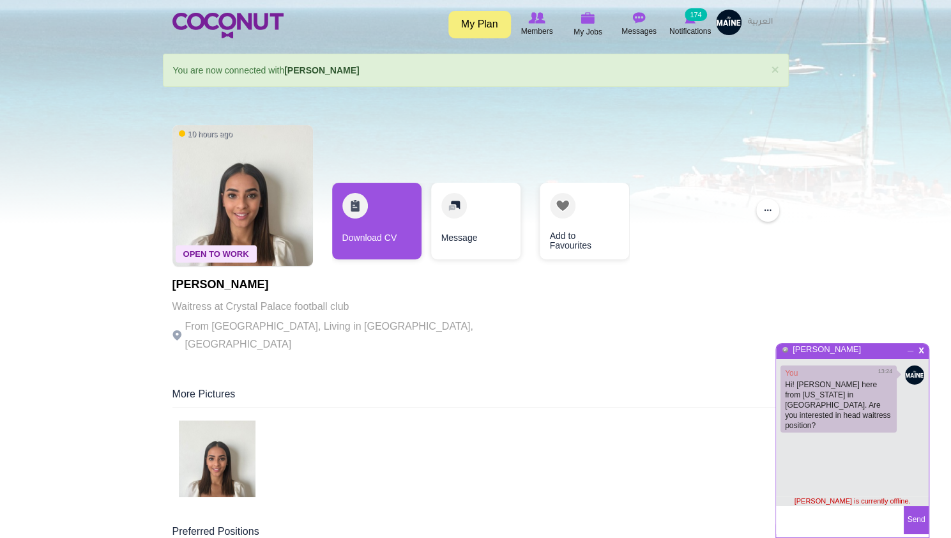
scroll to position [3, 0]
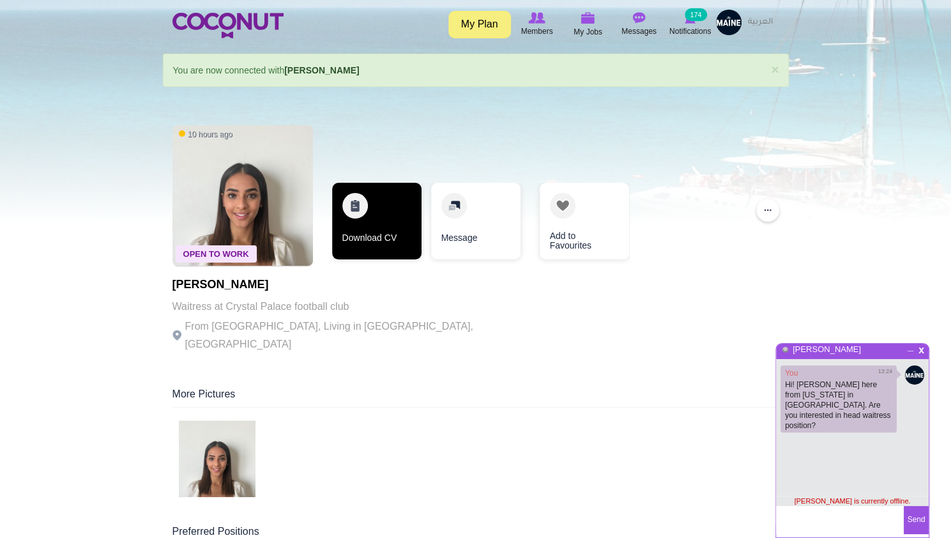
click at [368, 205] on link "Download CV" at bounding box center [376, 221] width 89 height 77
